Goal: Task Accomplishment & Management: Manage account settings

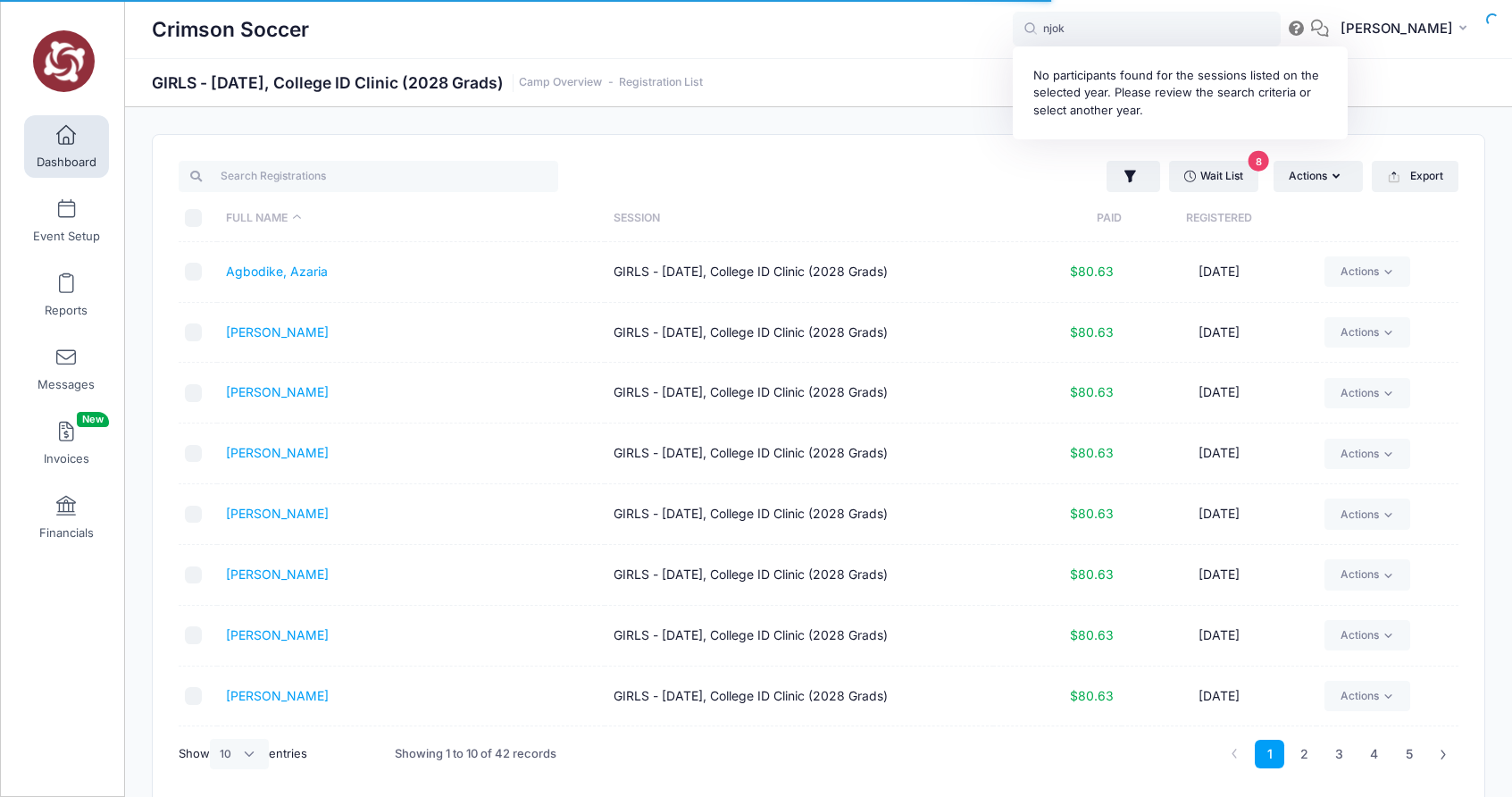
select select "10"
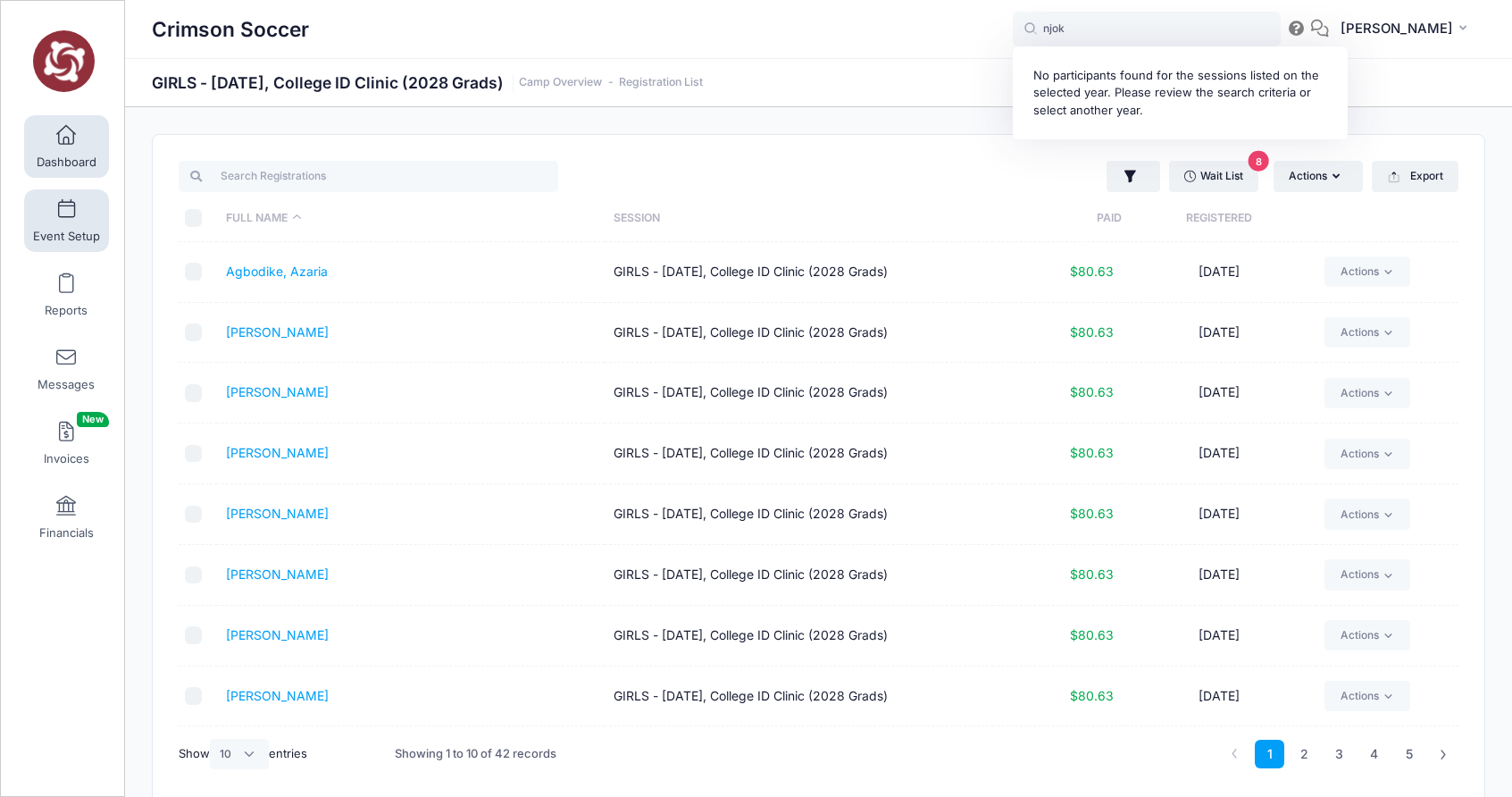
click at [66, 216] on span at bounding box center [66, 209] width 0 height 20
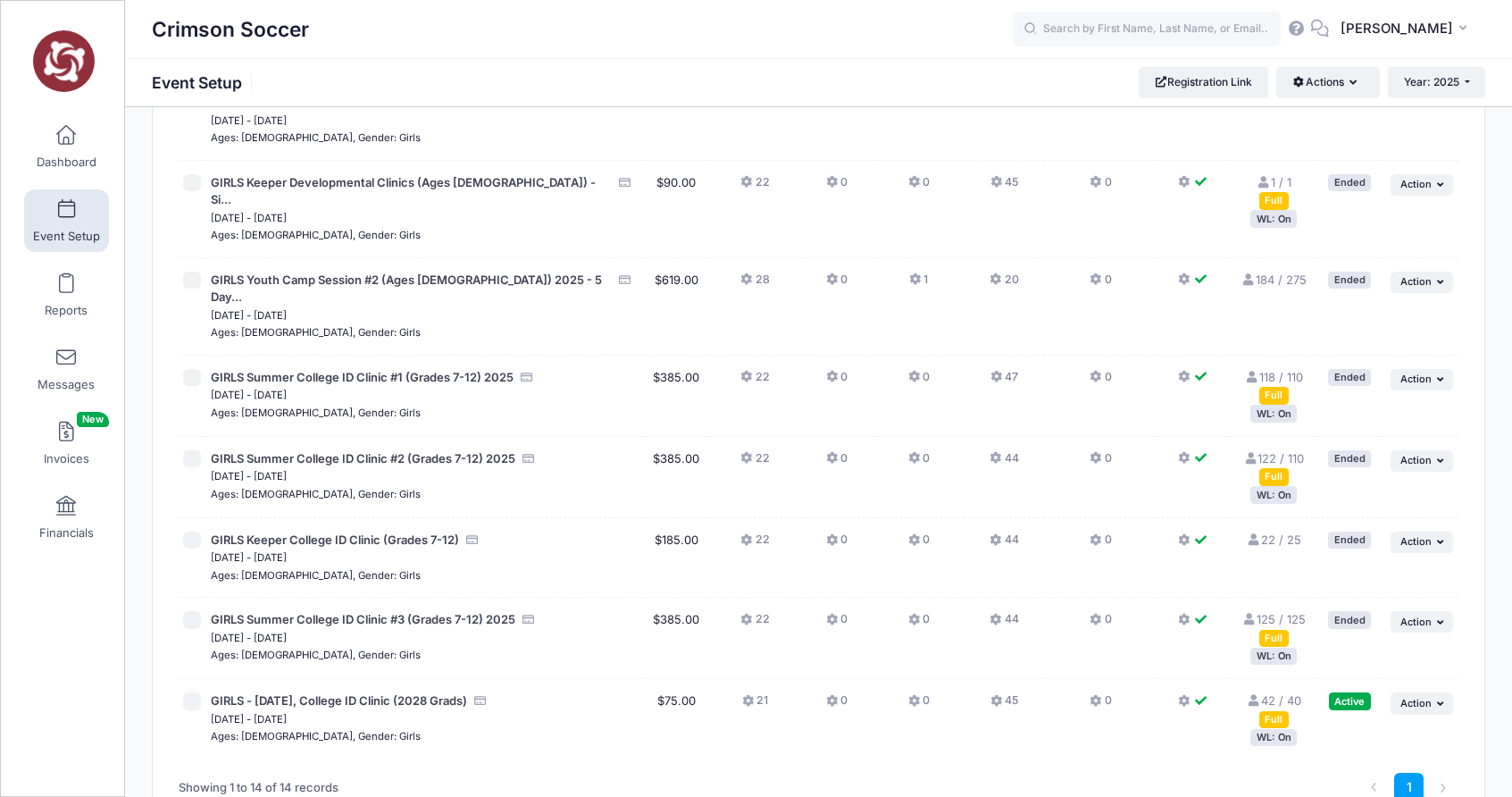
scroll to position [727, 0]
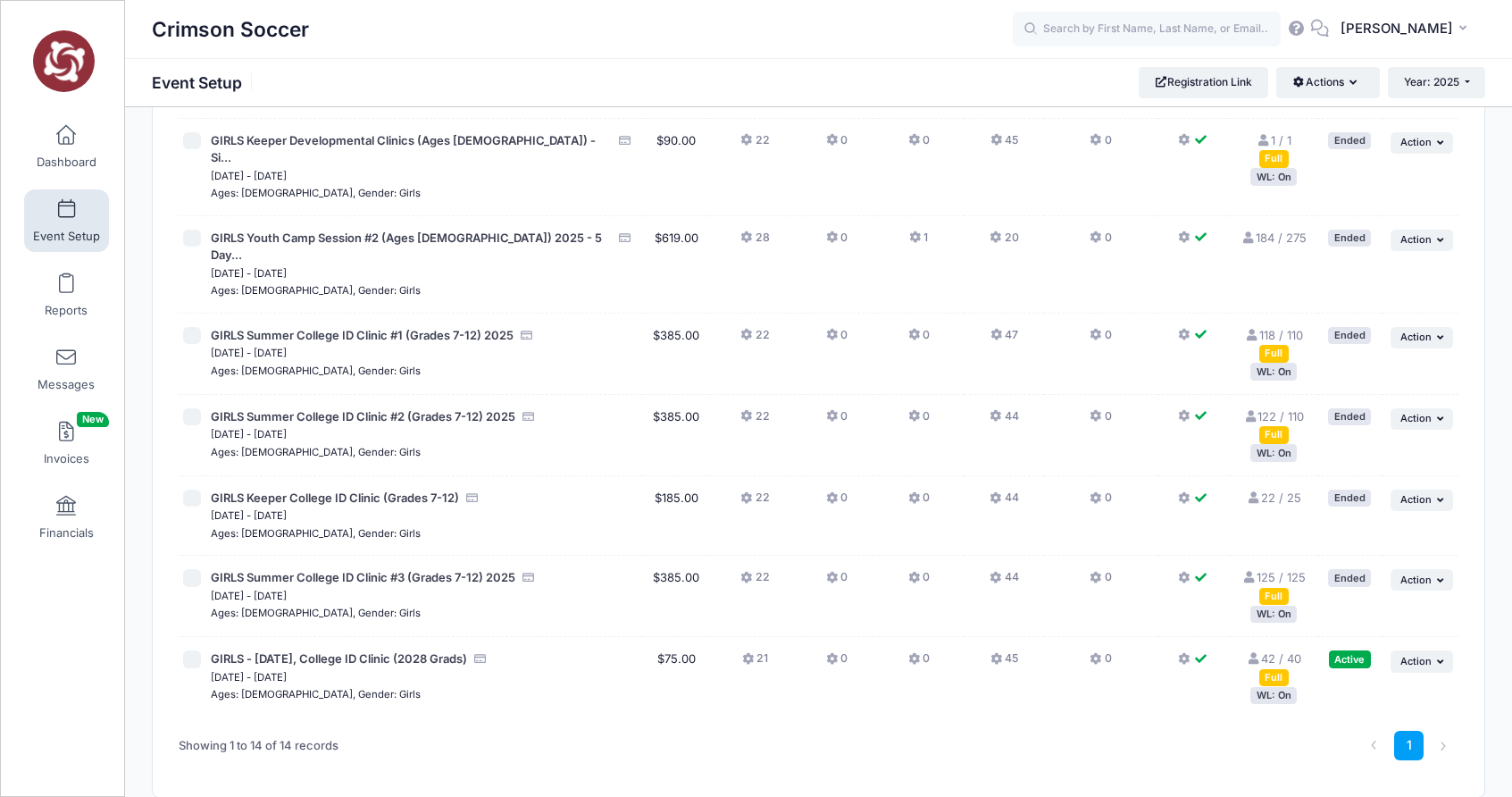
click at [1293, 651] on link "42 / 40 Full" at bounding box center [1273, 667] width 55 height 33
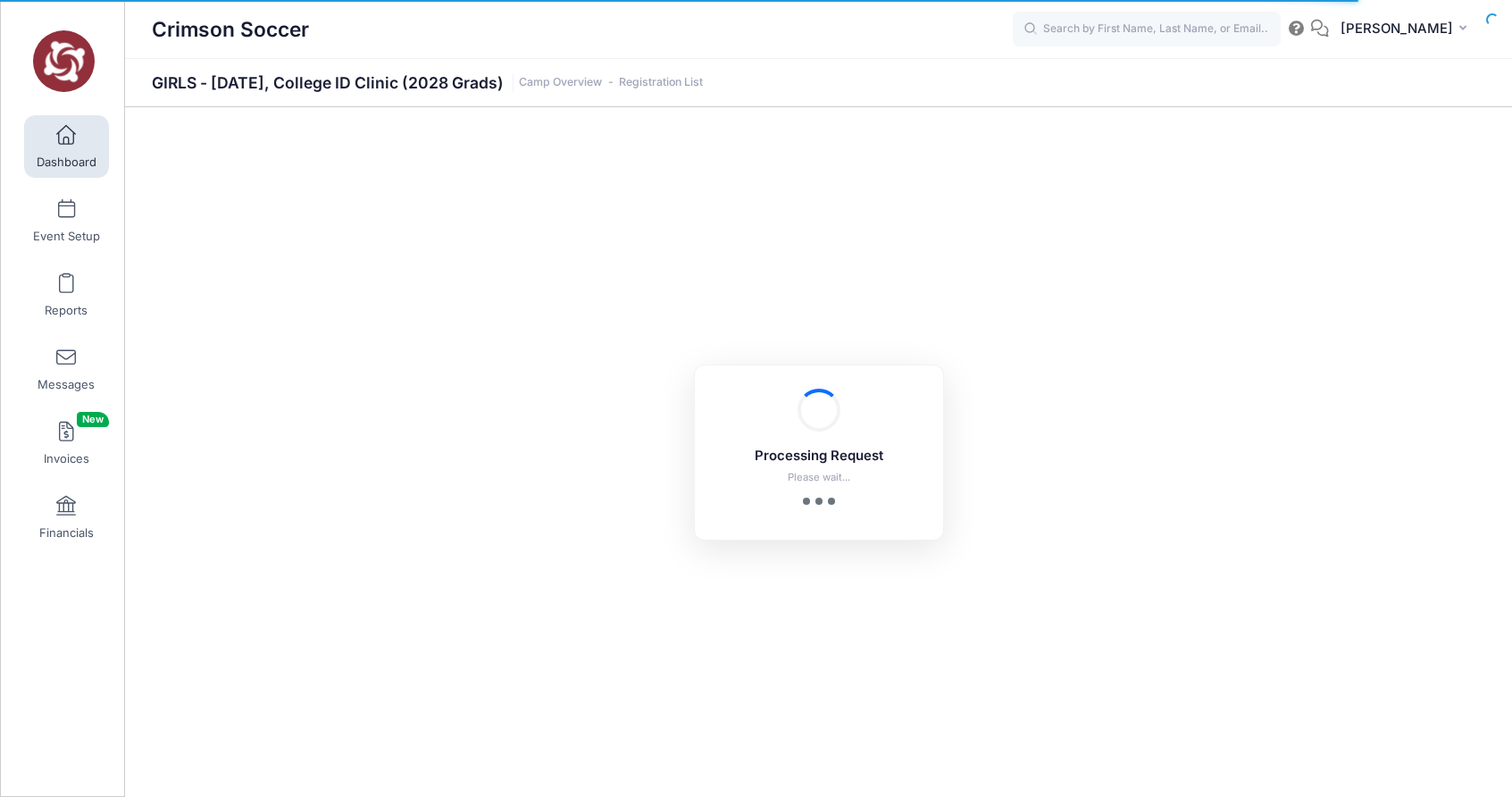
select select "10"
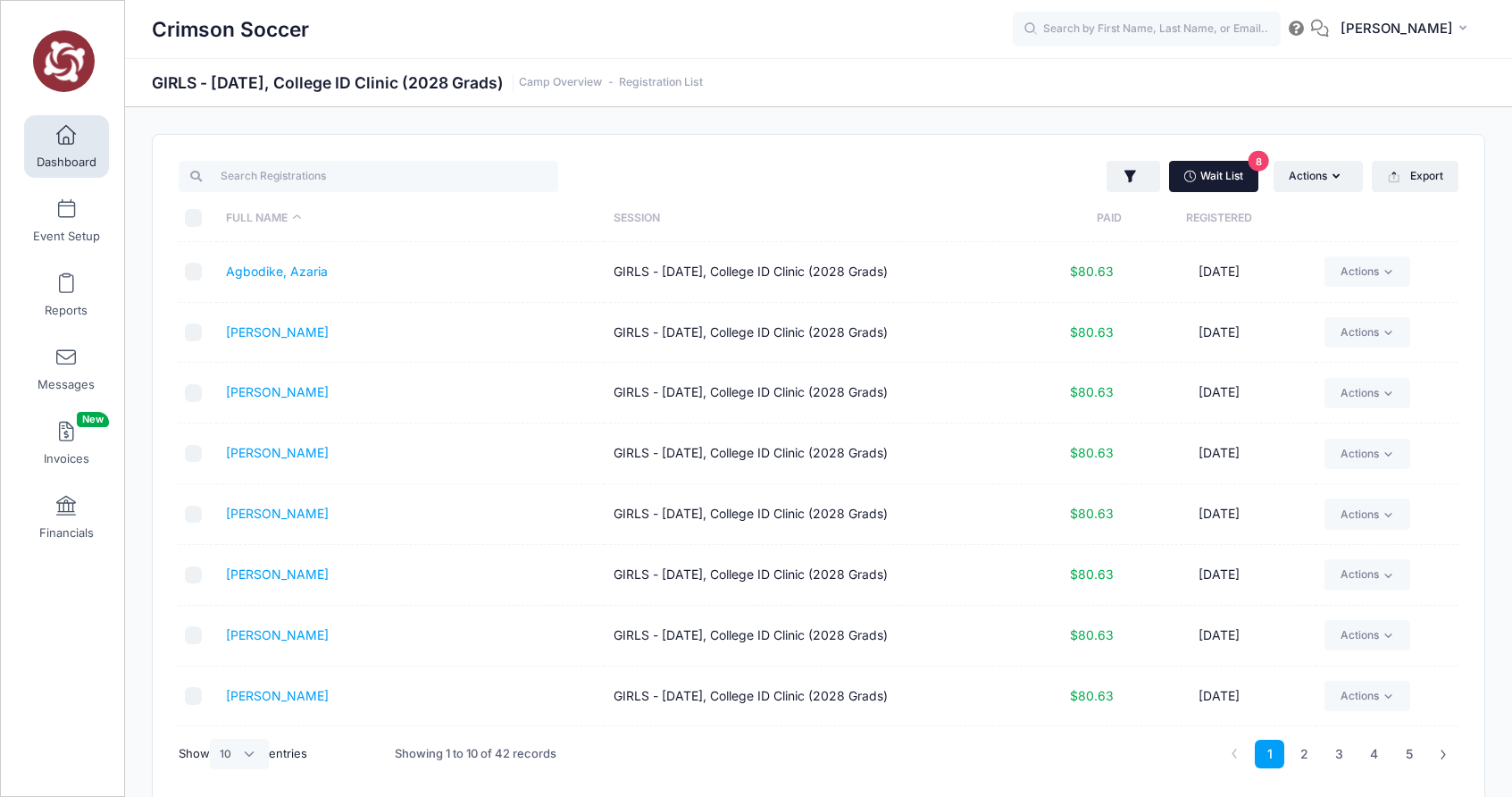
click at [1203, 180] on link "Wait List 8" at bounding box center [1214, 176] width 89 height 31
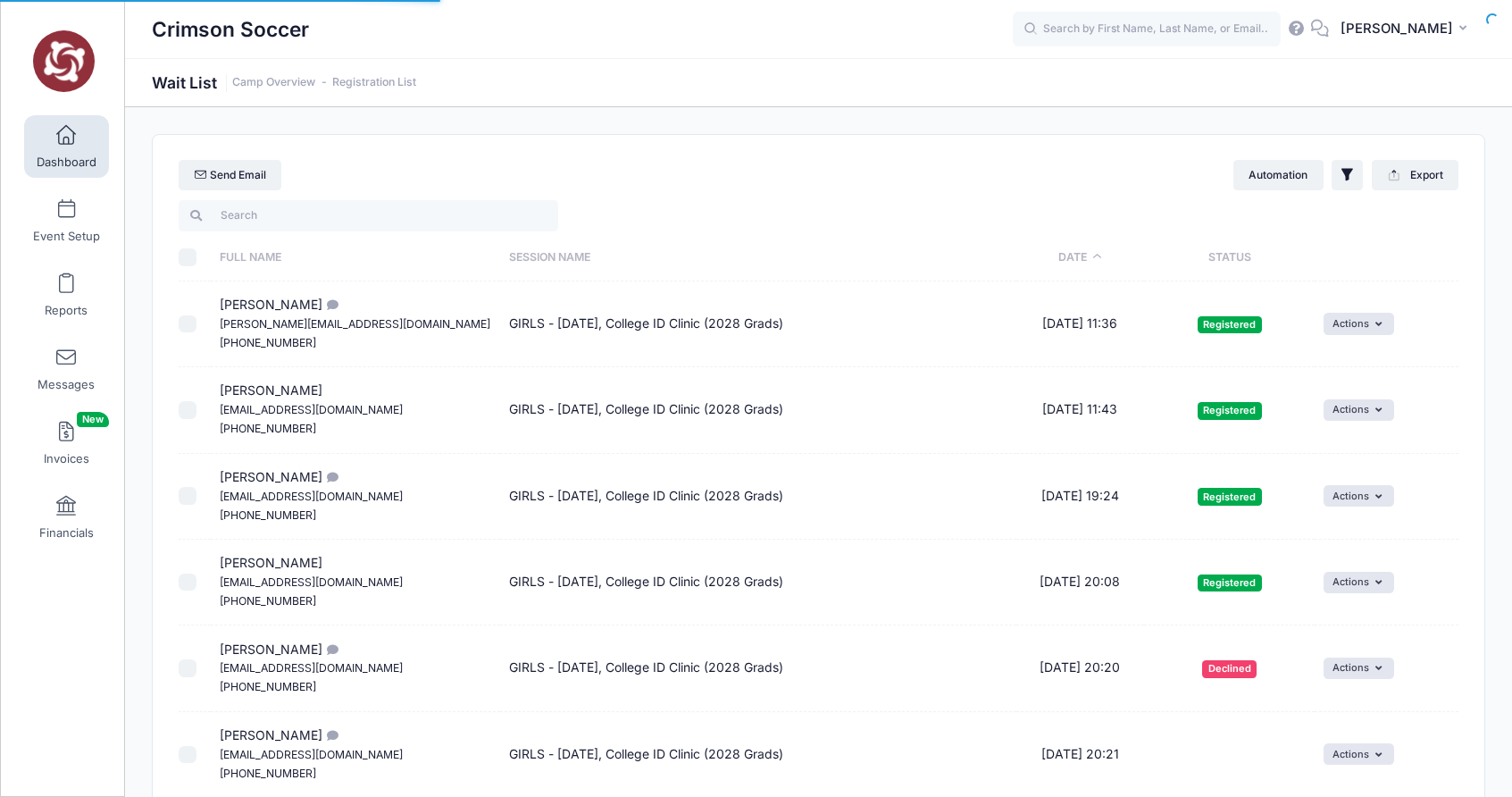
select select "50"
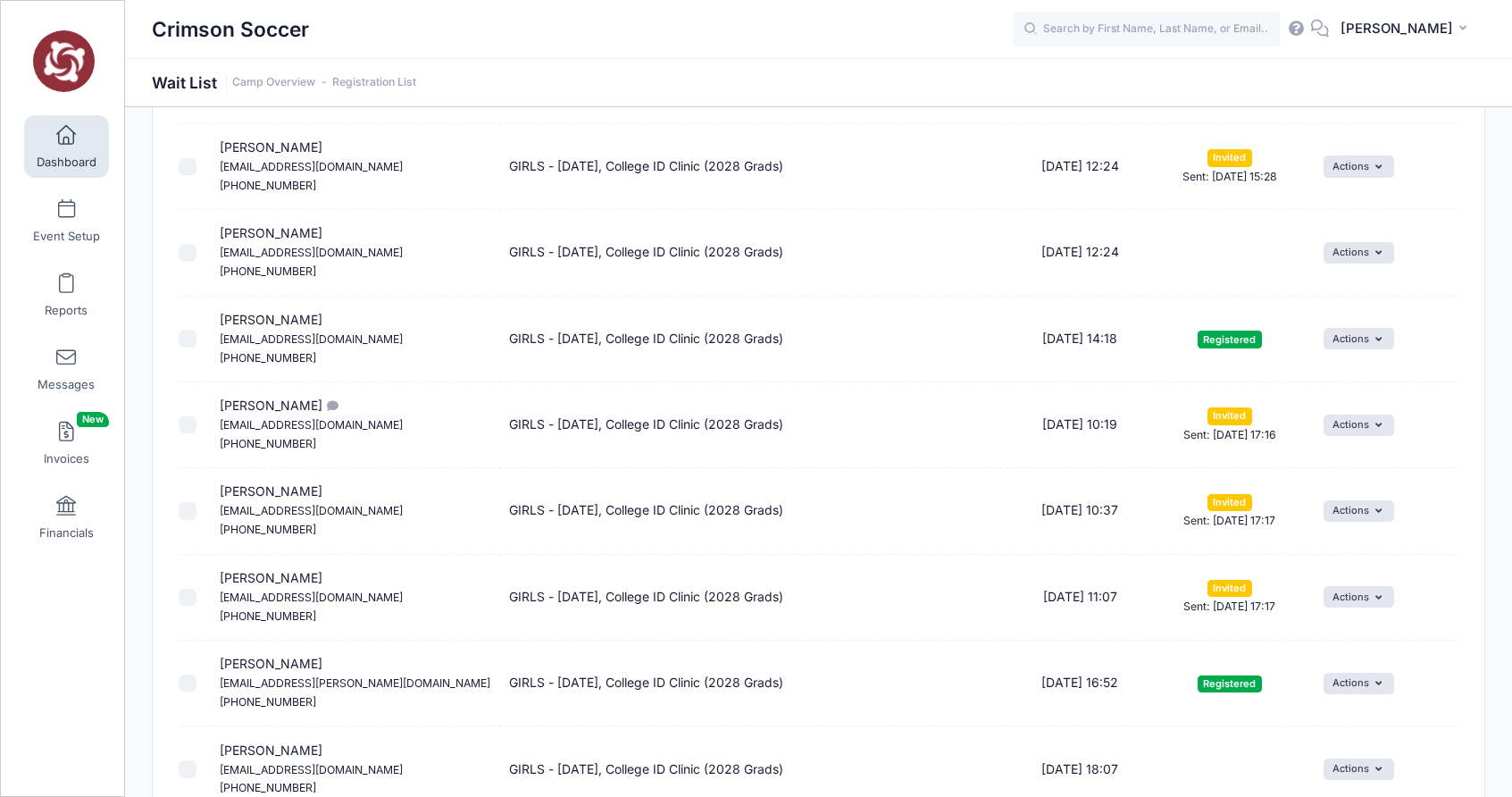
scroll to position [1267, 0]
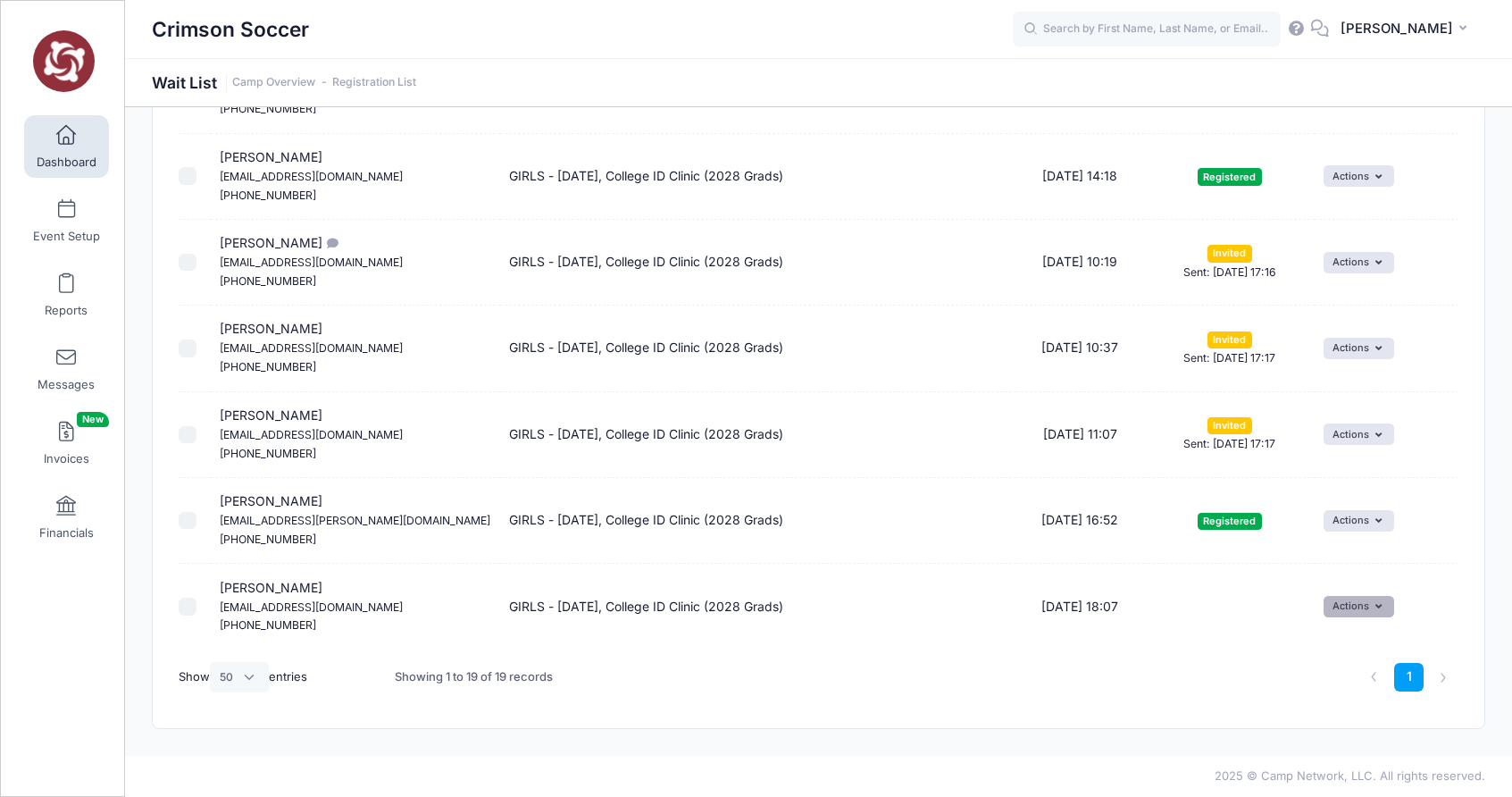
click at [1375, 607] on icon "button" at bounding box center [1382, 607] width 13 height 0
click at [1313, 643] on span at bounding box center [1314, 646] width 16 height 12
click at [1216, 649] on icon "submit" at bounding box center [1218, 649] width 14 height 0
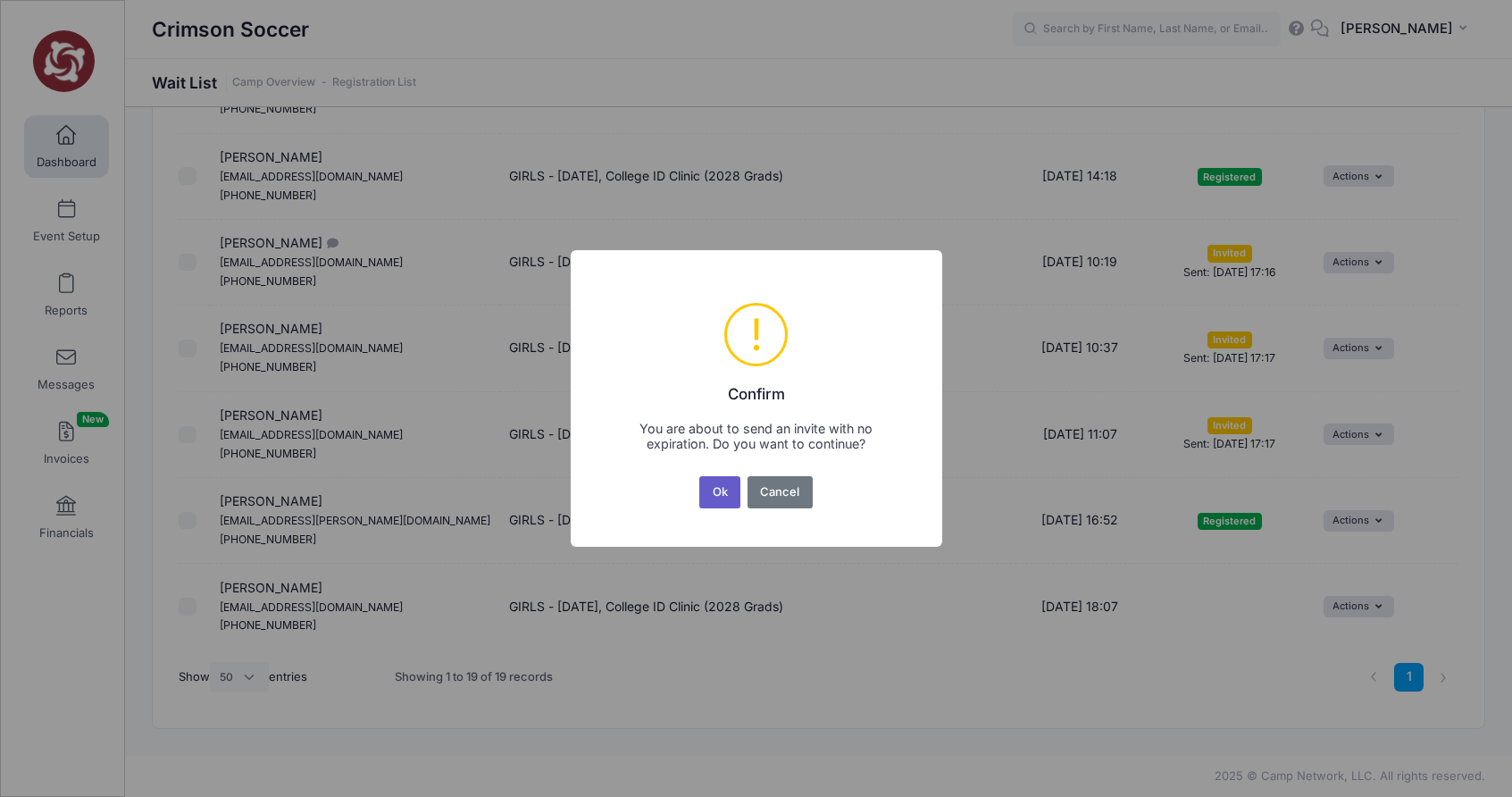
click at [716, 494] on button "Ok" at bounding box center [720, 492] width 41 height 33
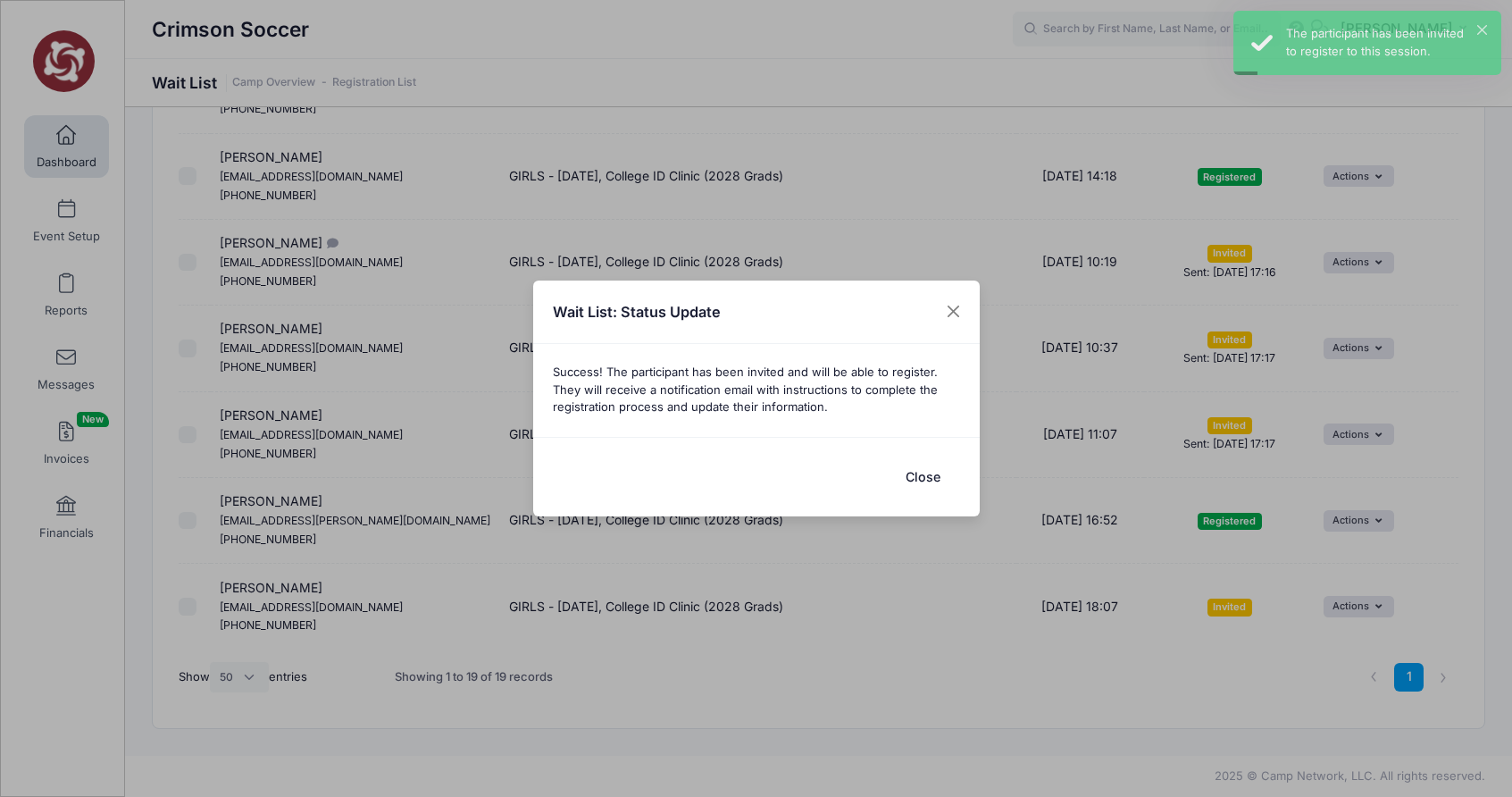
click at [922, 480] on button "Close" at bounding box center [923, 476] width 72 height 38
